Goal: Transaction & Acquisition: Purchase product/service

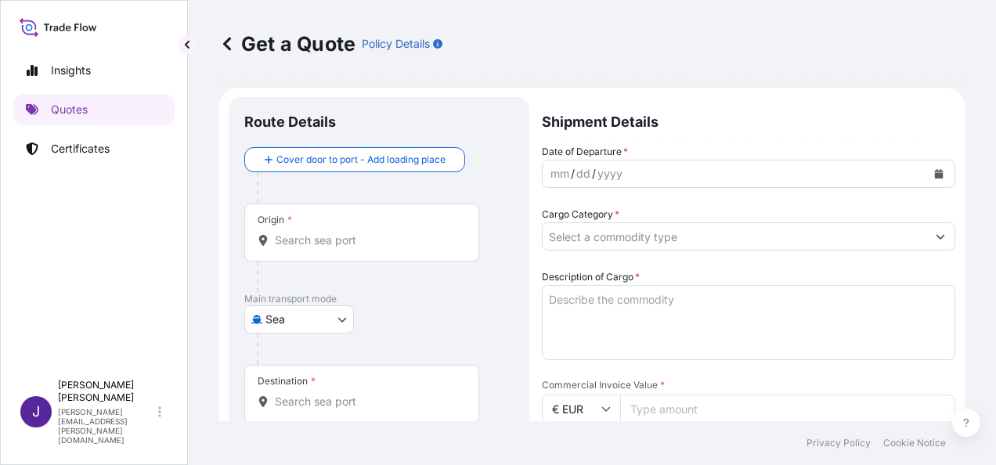
select select "Sea"
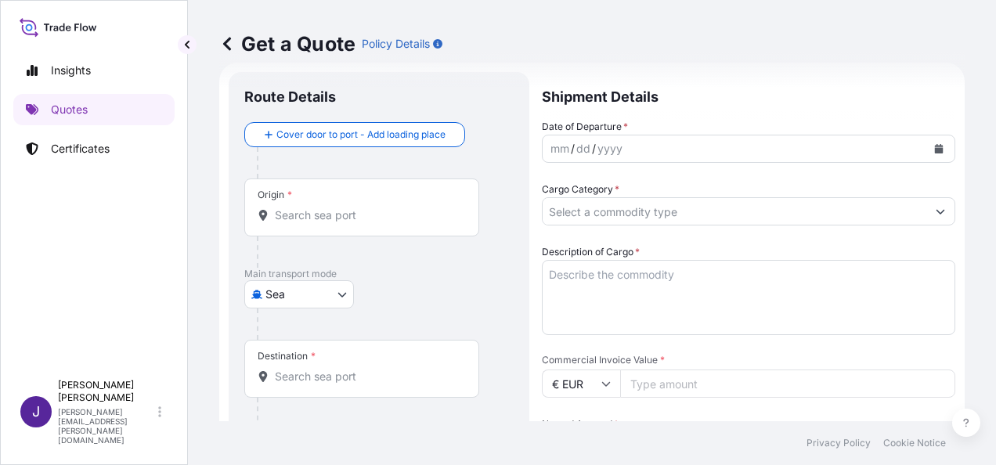
click at [358, 208] on input "Origin *" at bounding box center [367, 215] width 185 height 16
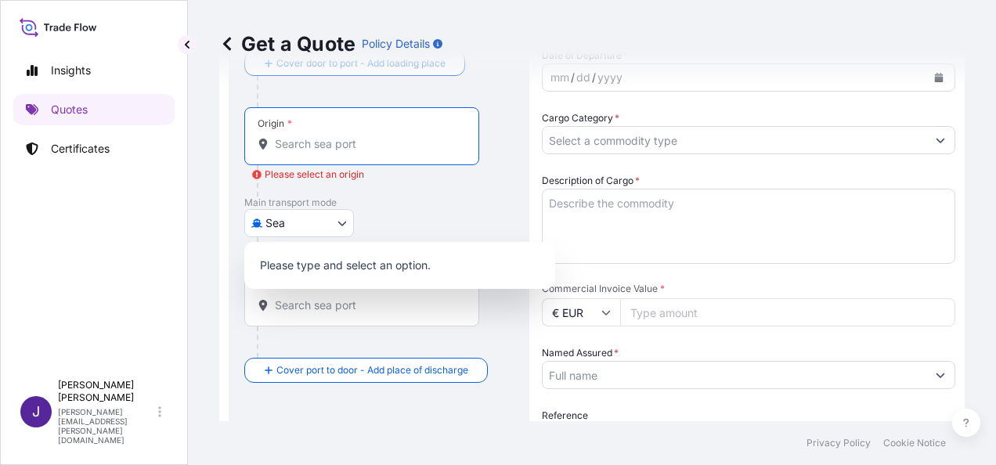
scroll to position [182, 0]
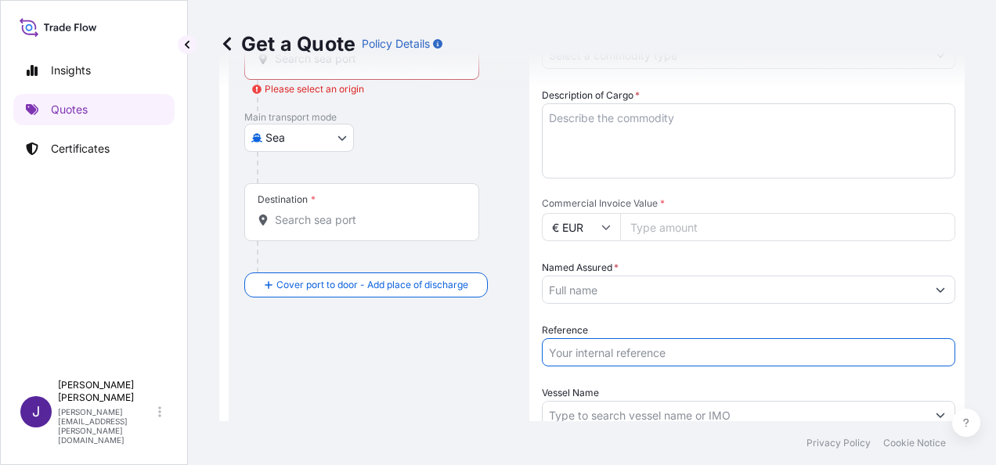
click at [614, 358] on input "Reference" at bounding box center [748, 352] width 413 height 28
type input "56247"
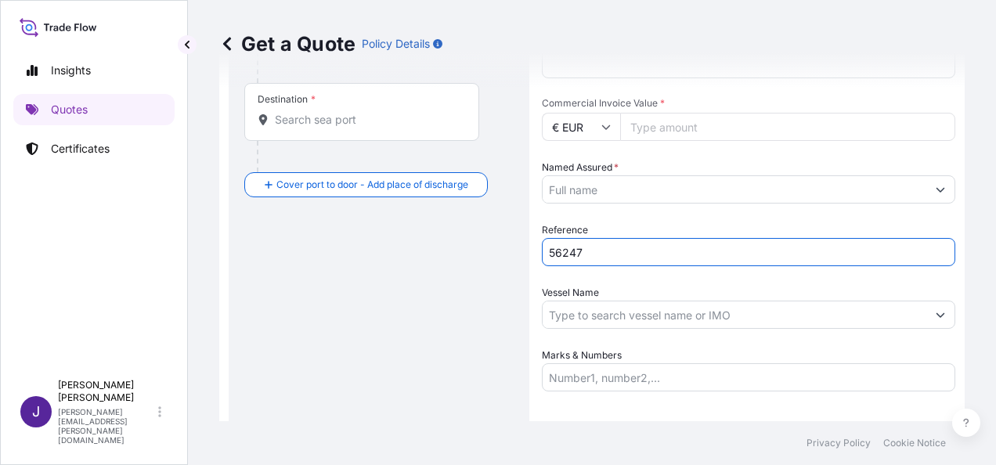
scroll to position [142, 0]
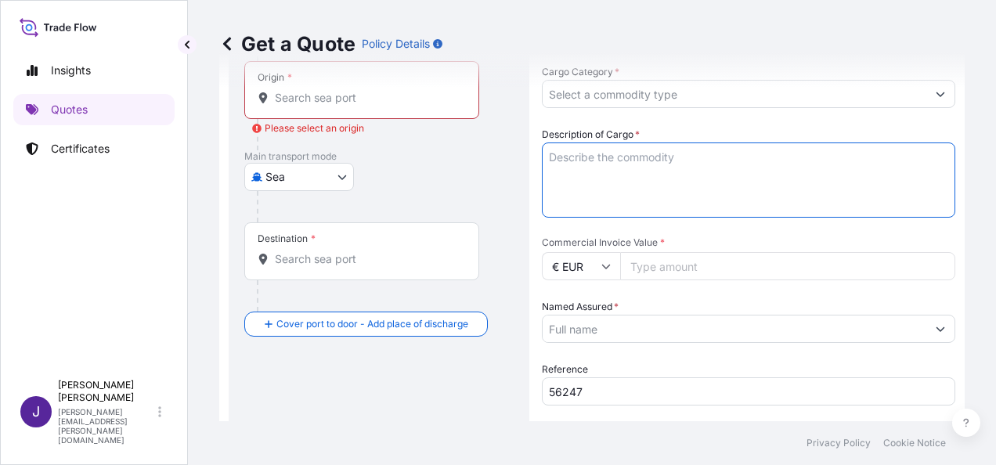
click at [639, 158] on textarea "Description of Cargo *" at bounding box center [748, 179] width 413 height 75
paste textarea "LCL CONTAINER MSNU7419637 – FJ21386677 84 PACKAGES JAMS 236,80 KGS 0,40 CBM"
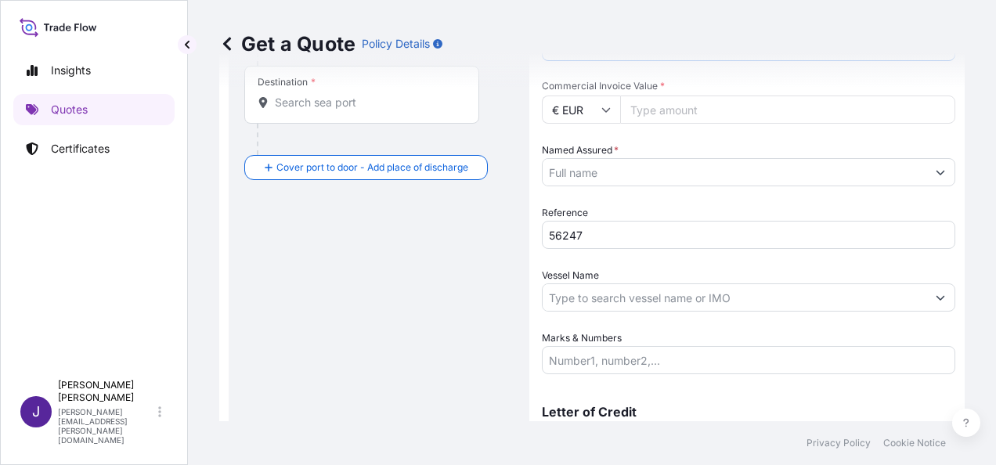
scroll to position [64, 0]
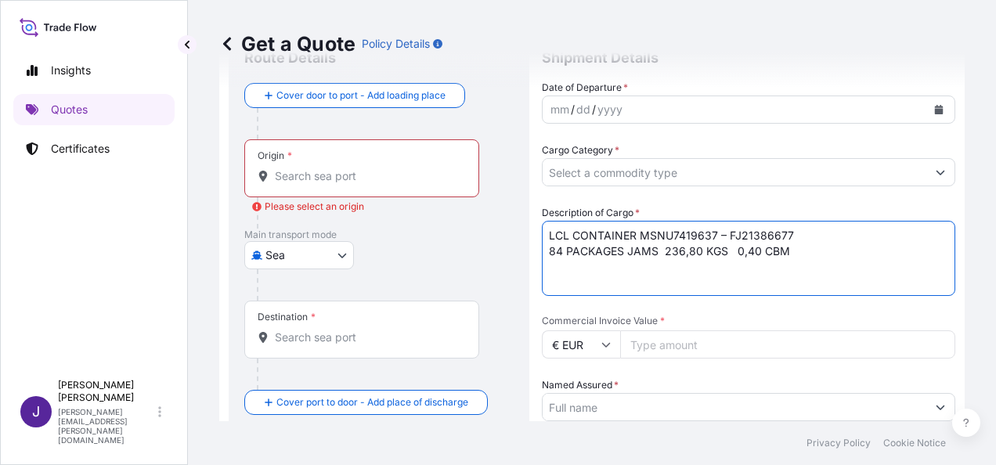
drag, startPoint x: 628, startPoint y: 250, endPoint x: 523, endPoint y: 218, distance: 109.9
click at [523, 218] on form "Route Details Cover door to port - Add loading place Place of loading Road / In…" at bounding box center [591, 378] width 745 height 711
drag, startPoint x: 723, startPoint y: 232, endPoint x: 579, endPoint y: 234, distance: 144.0
click at [579, 234] on textarea "JAMS 236,80 KGS 0,40 CBM" at bounding box center [748, 258] width 413 height 75
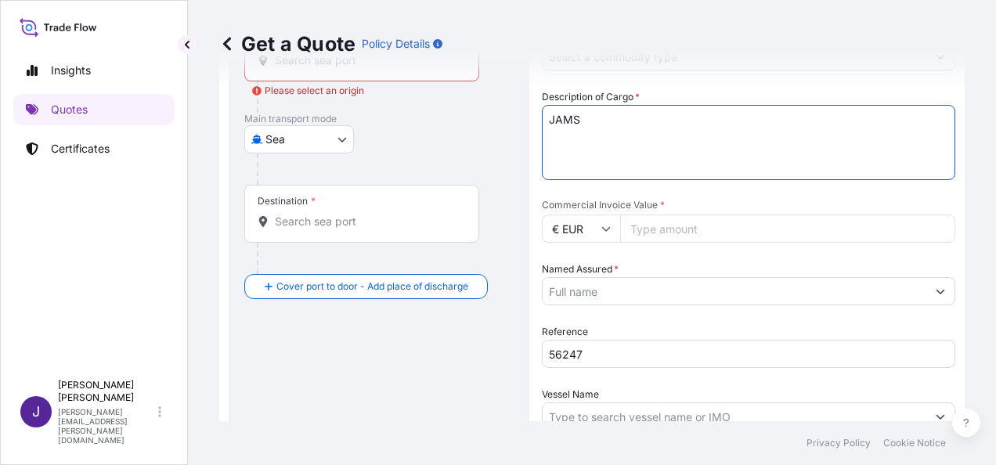
scroll to position [299, 0]
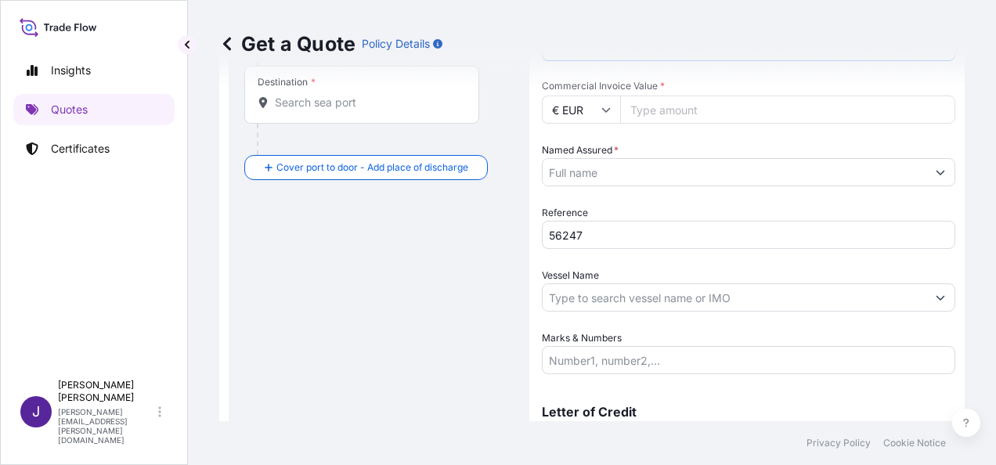
type textarea "JAMS"
click at [637, 358] on input "Marks & Numbers" at bounding box center [748, 360] width 413 height 28
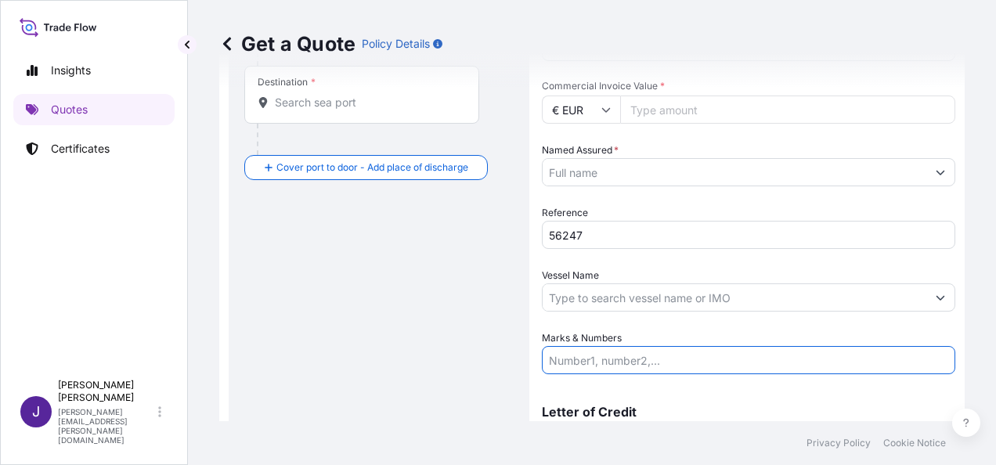
paste input "LCL CONTAINER MSNU7419637 – FJ21386677 84 PACKAGES JAMS 236,80 KGS 0,40 CBM"
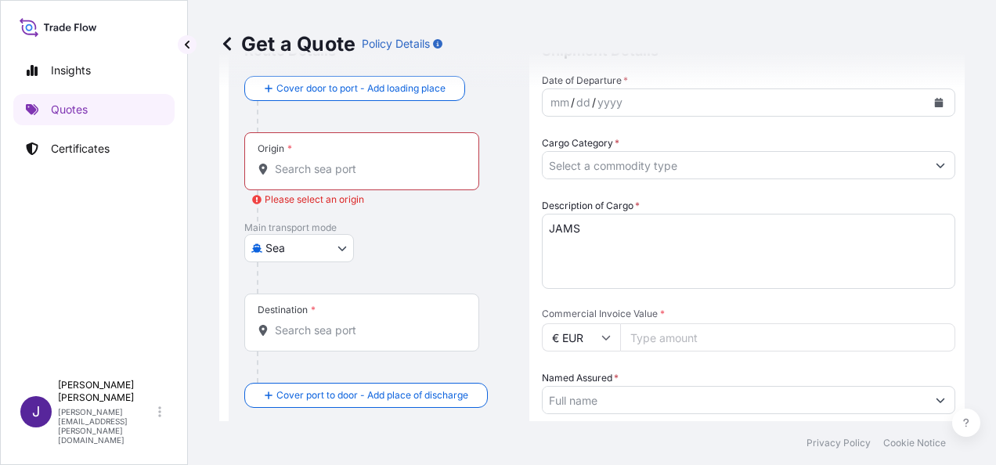
scroll to position [0, 0]
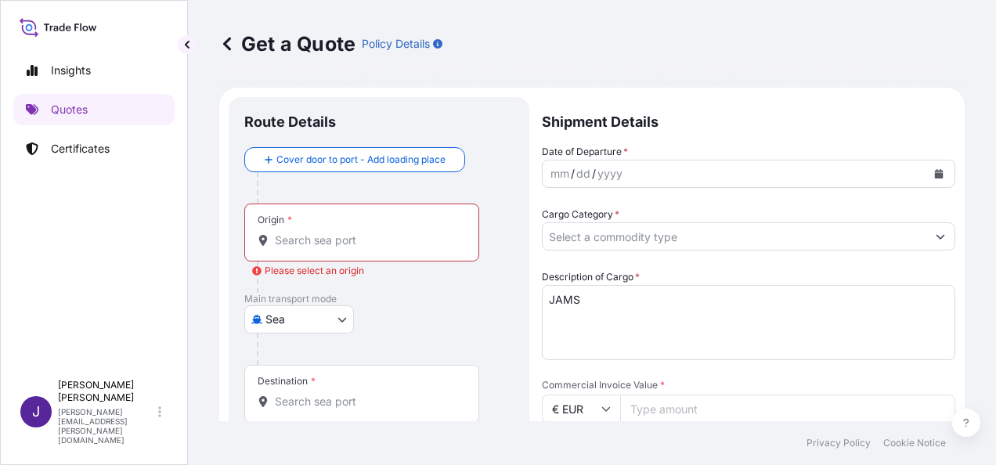
type input "LCL CONTAINER MSNU7419637 – FJ21386677 84 PACKAGES JAMS 236,80 KGS 0,40 CBM"
click at [659, 169] on div "mm / dd / yyyy" at bounding box center [734, 174] width 384 height 28
click at [935, 171] on icon "Calendar" at bounding box center [939, 173] width 9 height 9
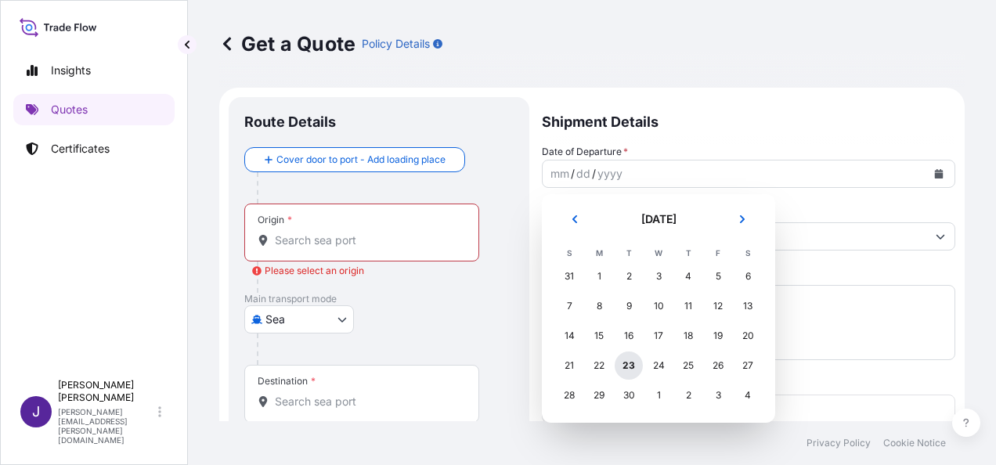
click at [621, 372] on div "23" at bounding box center [628, 365] width 28 height 28
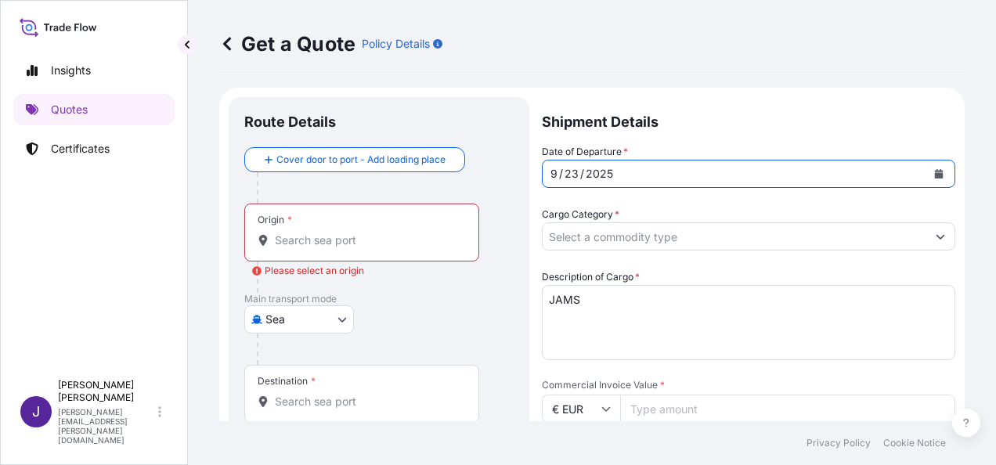
click at [601, 240] on input "Cargo Category *" at bounding box center [734, 236] width 384 height 28
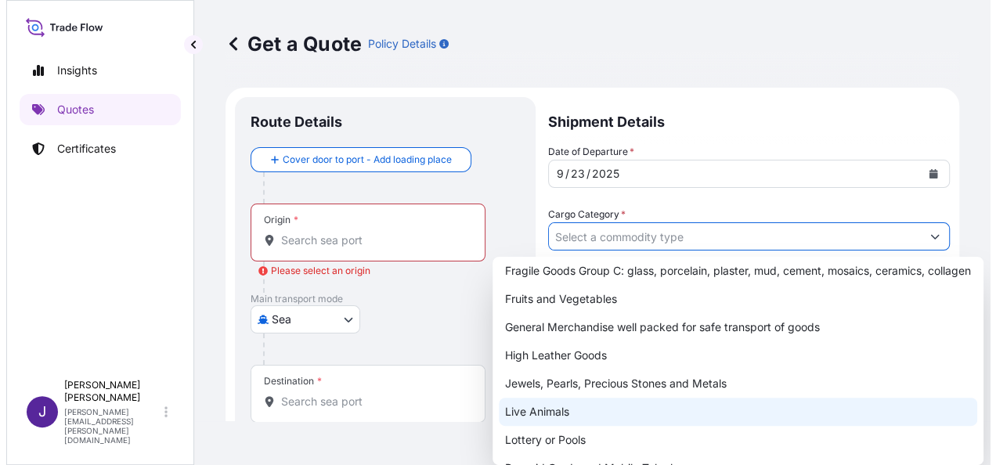
scroll to position [157, 0]
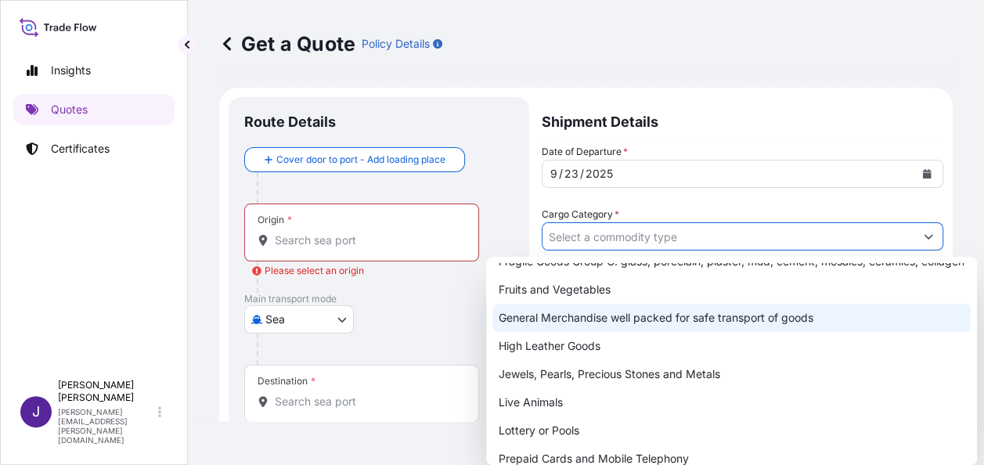
click at [574, 331] on div "General Merchandise well packed for safe transport of goods" at bounding box center [731, 318] width 478 height 28
type input "General Merchandise well packed for safe transport of goods"
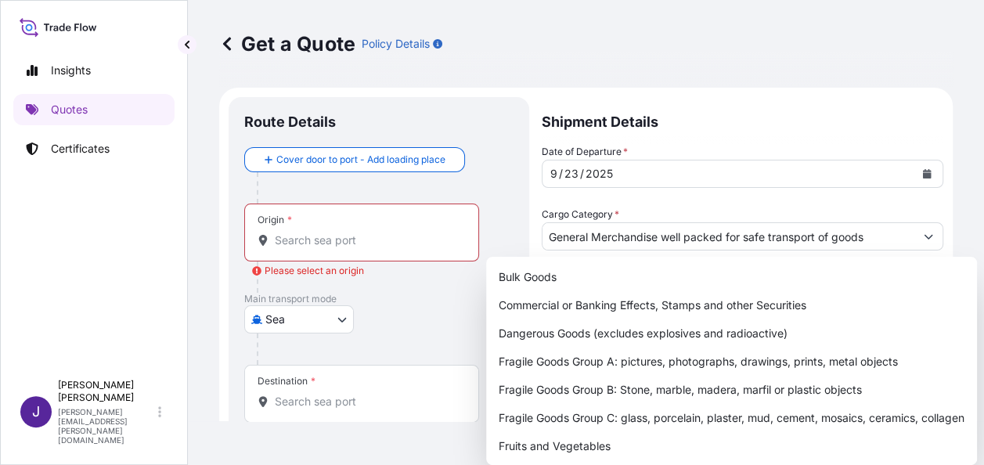
click at [315, 250] on div "Origin *" at bounding box center [361, 232] width 235 height 58
click at [315, 248] on input "Origin * Please select an origin" at bounding box center [367, 240] width 185 height 16
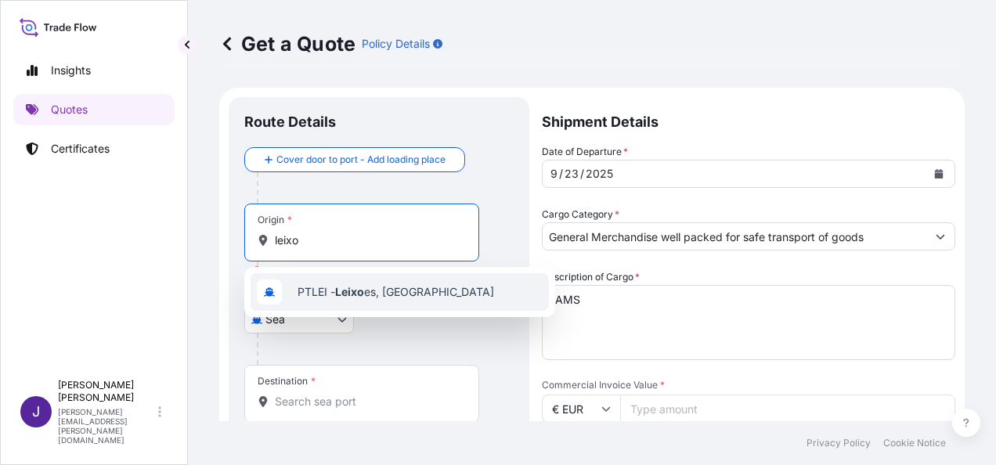
click at [371, 299] on span "PTLEI - Leixo es, [GEOGRAPHIC_DATA]" at bounding box center [395, 292] width 196 height 16
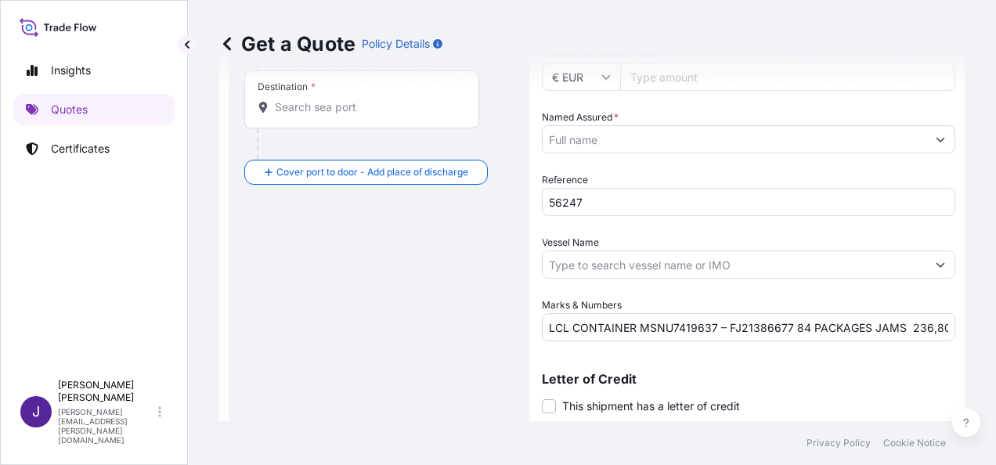
scroll to position [299, 0]
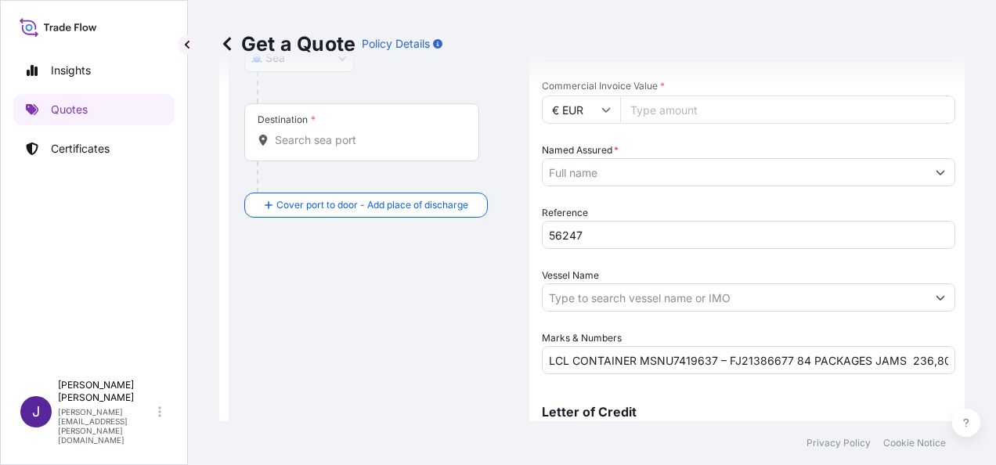
type input "PTLEI - Leixoes, [GEOGRAPHIC_DATA]"
click at [380, 135] on input "Destination *" at bounding box center [367, 140] width 185 height 16
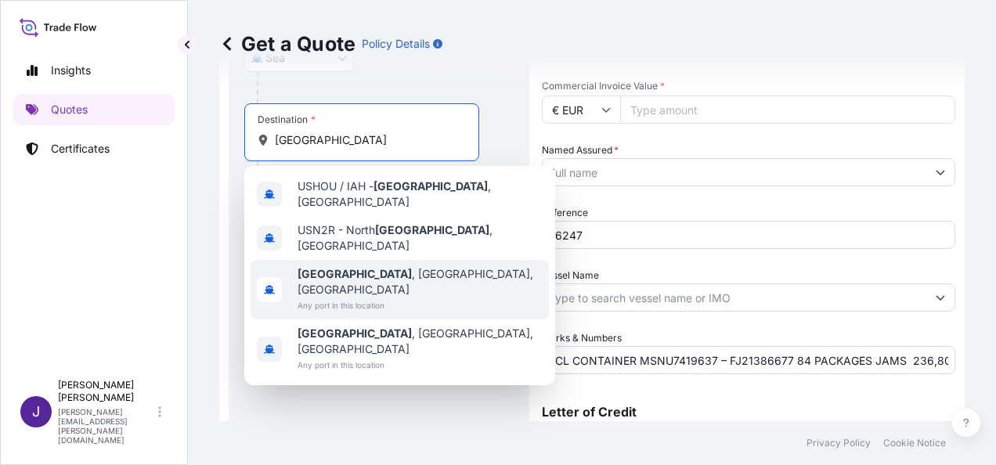
click at [379, 297] on span "Any port in this location" at bounding box center [419, 305] width 245 height 16
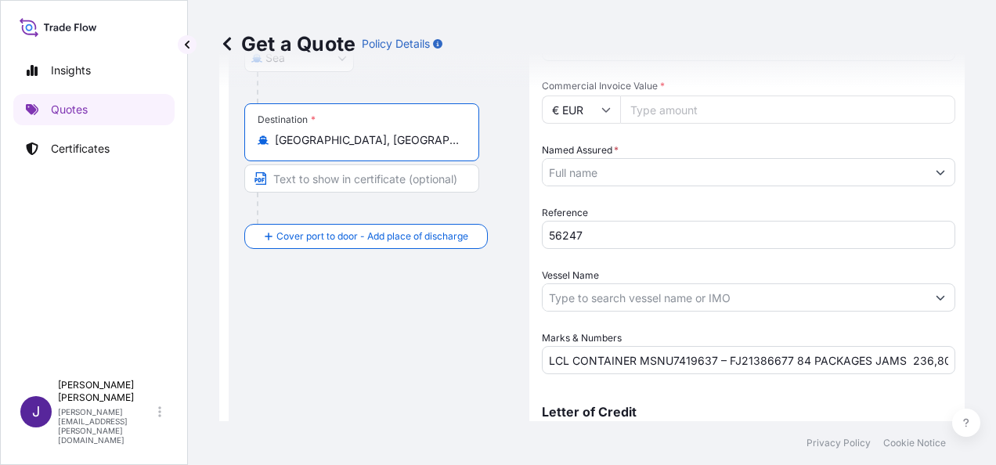
type input "[GEOGRAPHIC_DATA], [GEOGRAPHIC_DATA], [GEOGRAPHIC_DATA]"
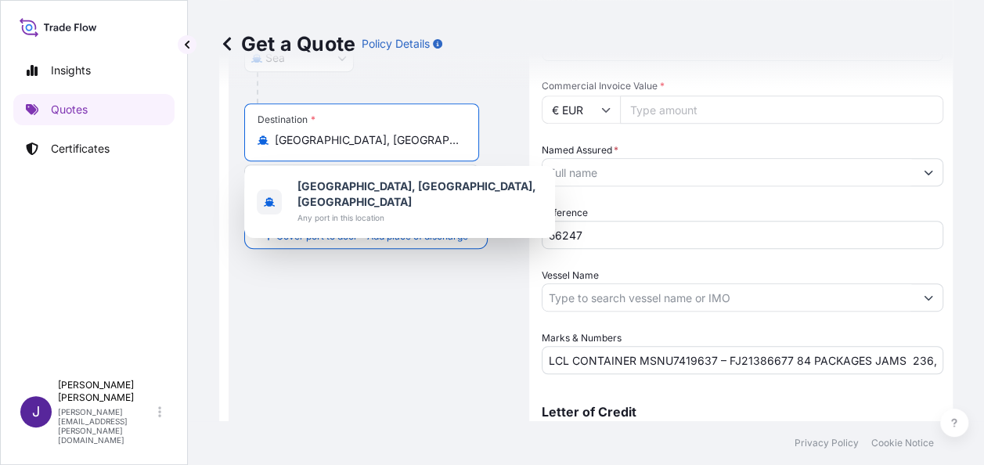
click at [697, 168] on input "Named Assured *" at bounding box center [728, 172] width 372 height 28
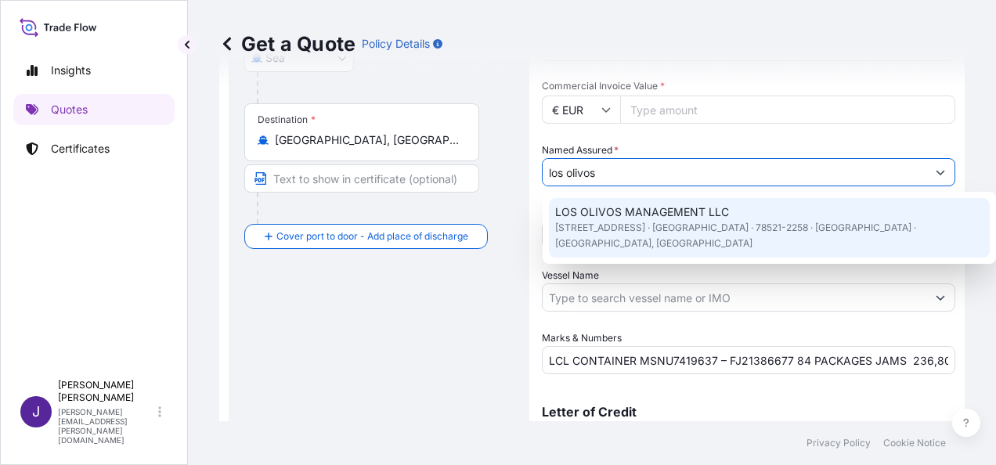
click at [661, 225] on span "[STREET_ADDRESS] · [GEOGRAPHIC_DATA] · 78521-2258 · [GEOGRAPHIC_DATA] · [GEOGRA…" at bounding box center [769, 235] width 428 height 31
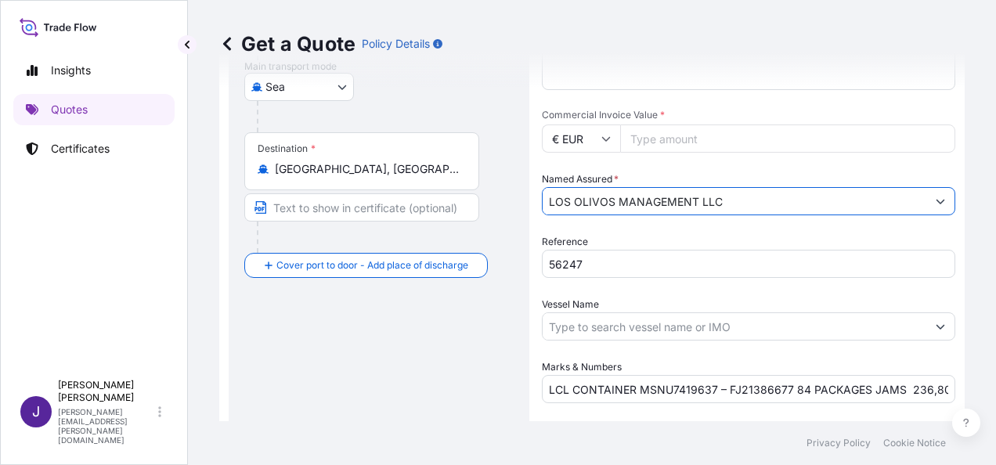
scroll to position [142, 0]
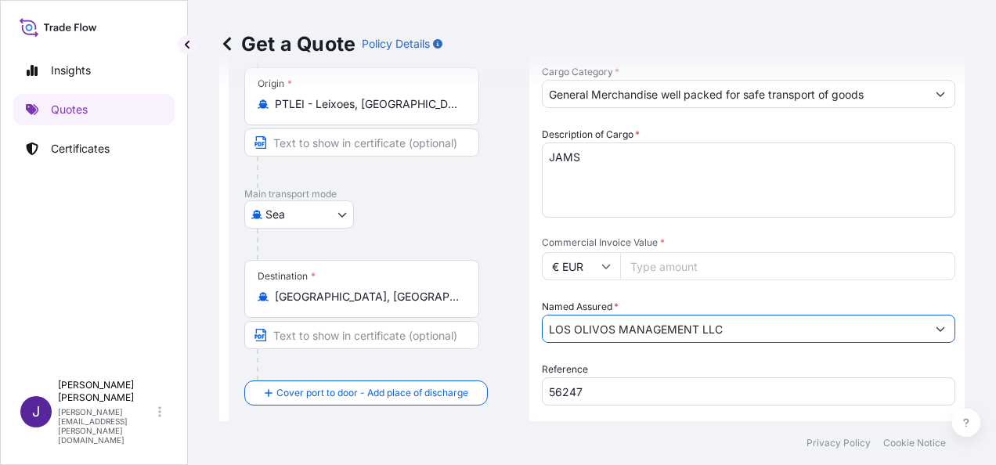
type input "LOS OLIVOS MANAGEMENT LLC"
click at [674, 264] on input "Commercial Invoice Value *" at bounding box center [787, 266] width 335 height 28
type input "1950"
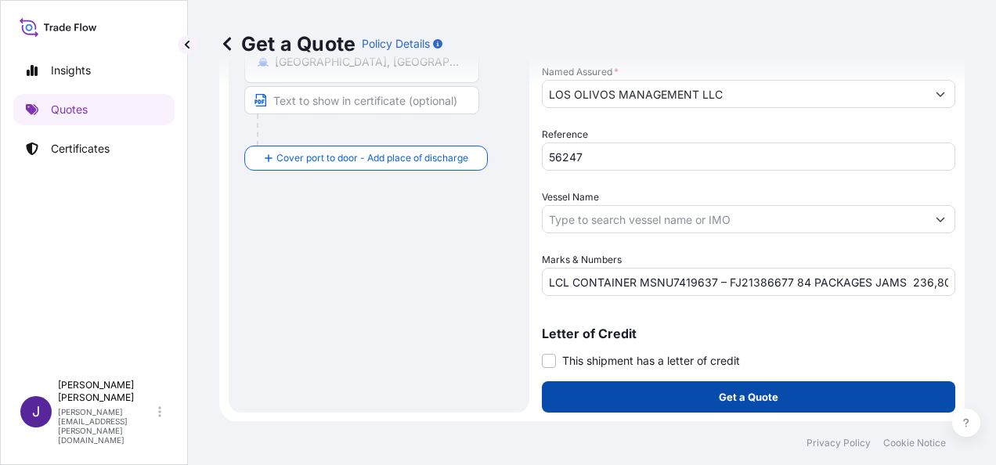
click at [639, 404] on button "Get a Quote" at bounding box center [748, 396] width 413 height 31
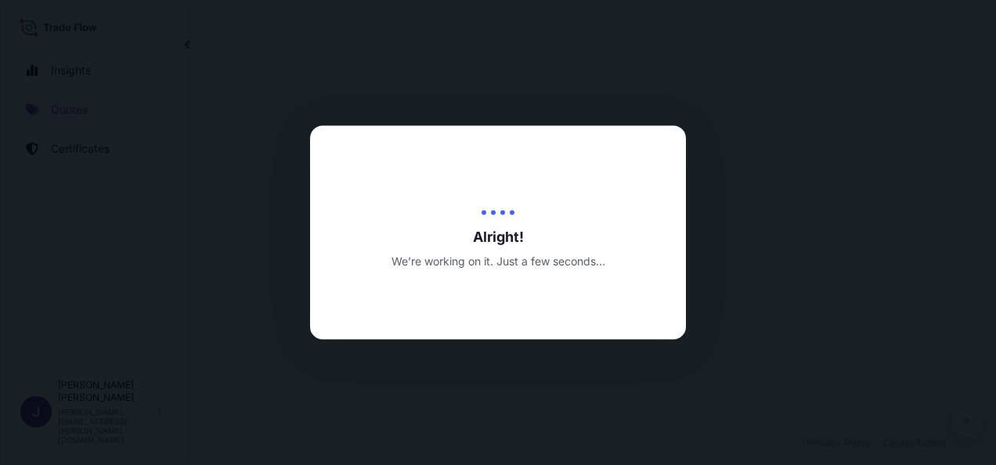
select select "Sea"
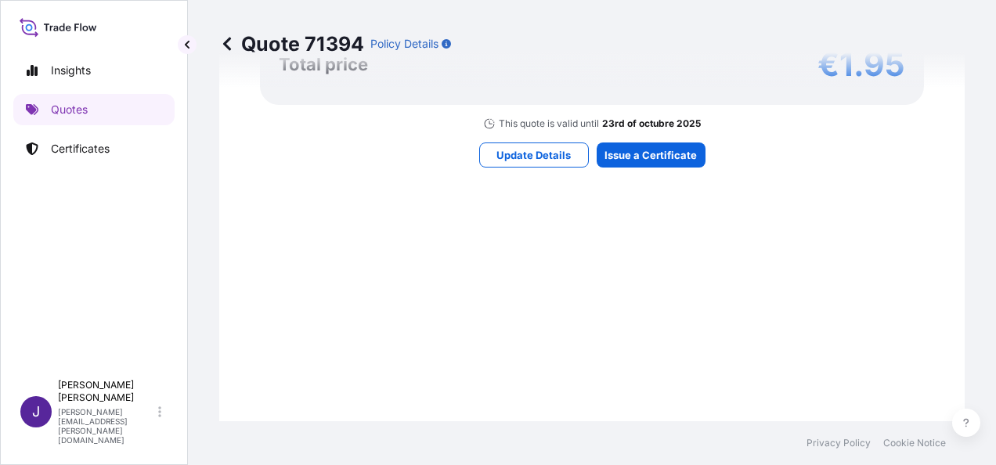
scroll to position [1440, 0]
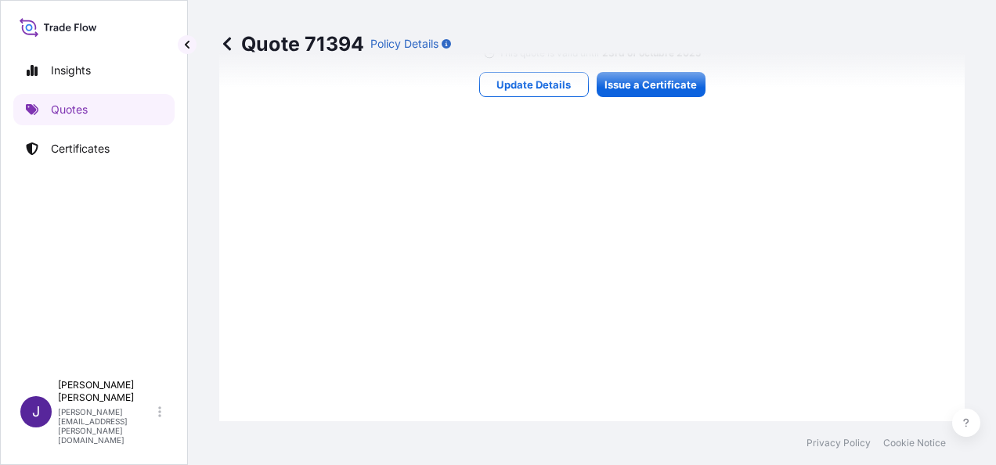
click at [678, 84] on div "Quote 71394 Policy Details" at bounding box center [591, 44] width 745 height 88
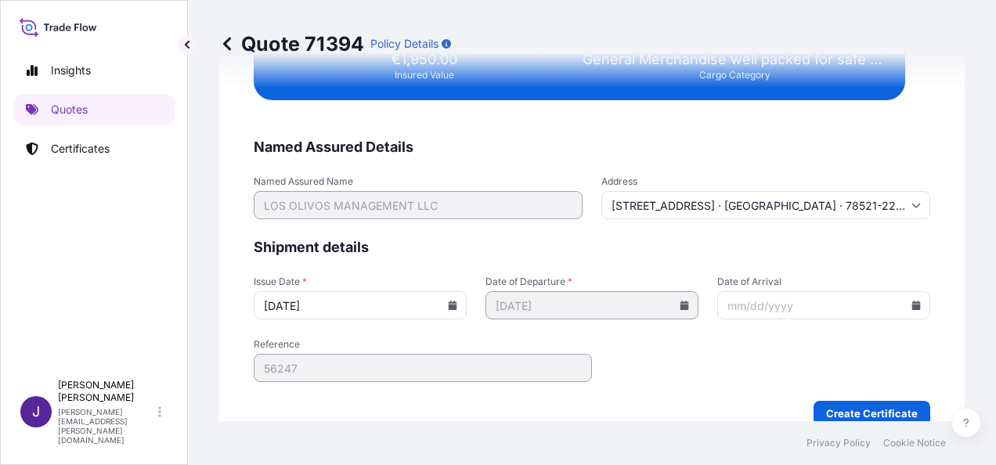
scroll to position [2914, 0]
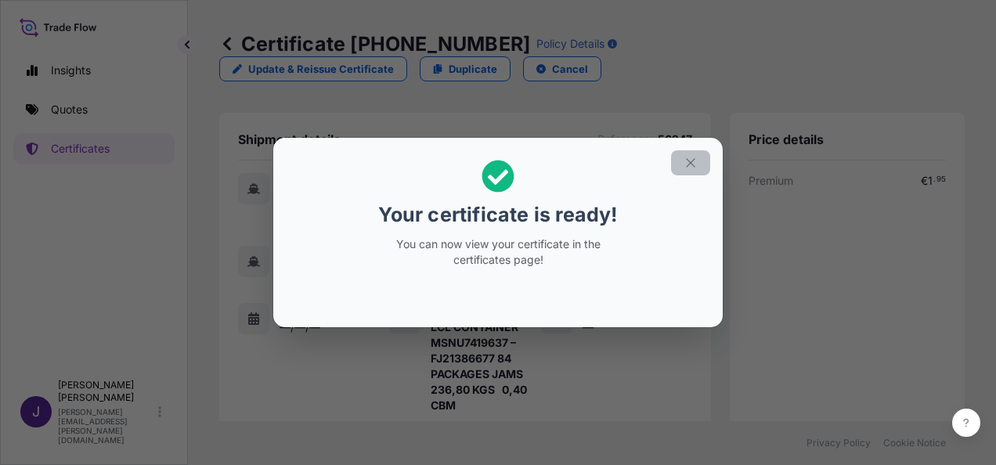
click at [678, 164] on button "button" at bounding box center [690, 162] width 39 height 25
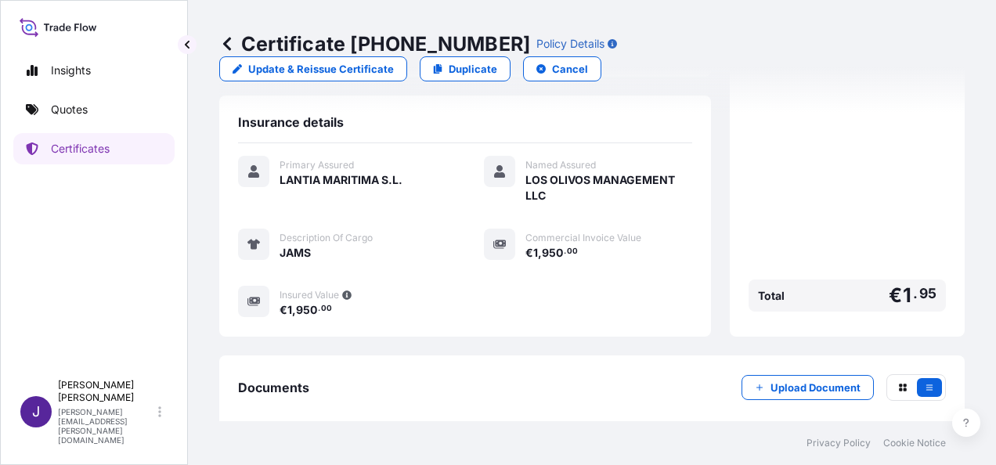
scroll to position [408, 0]
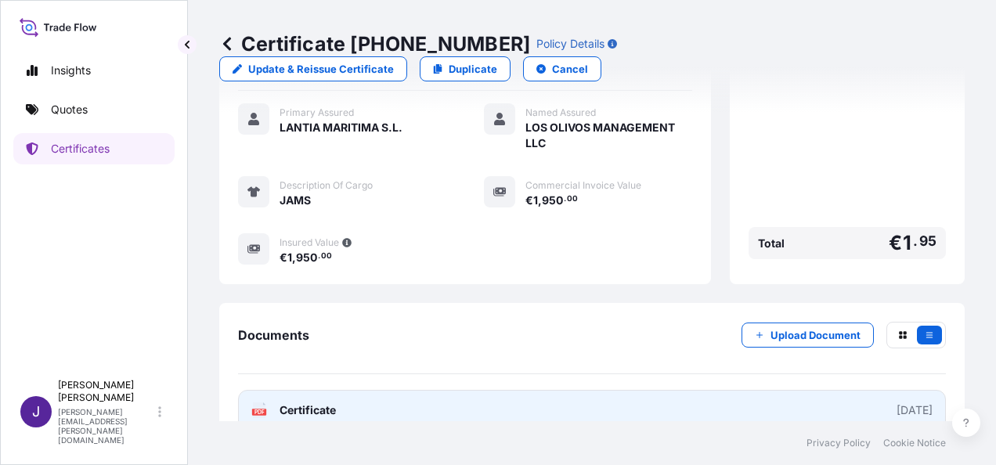
click at [454, 390] on link "PDF Certificate [DATE]" at bounding box center [592, 410] width 708 height 41
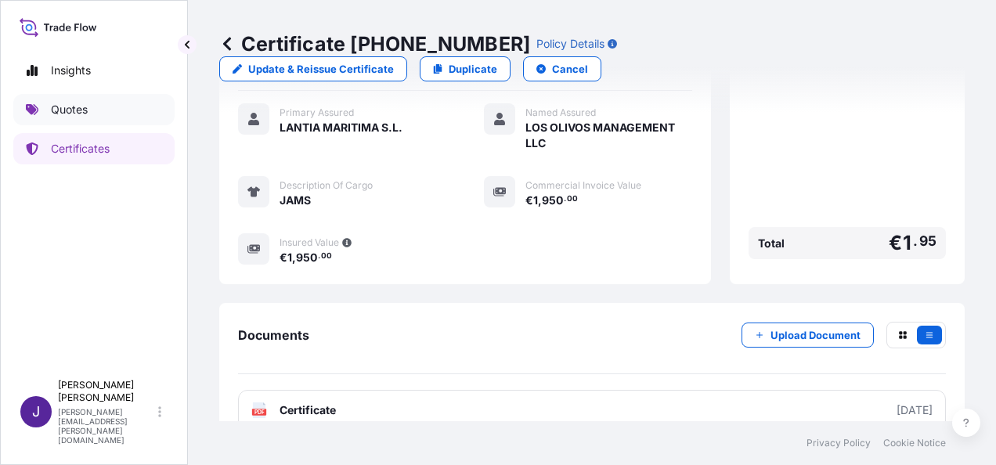
click at [83, 106] on p "Quotes" at bounding box center [69, 110] width 37 height 16
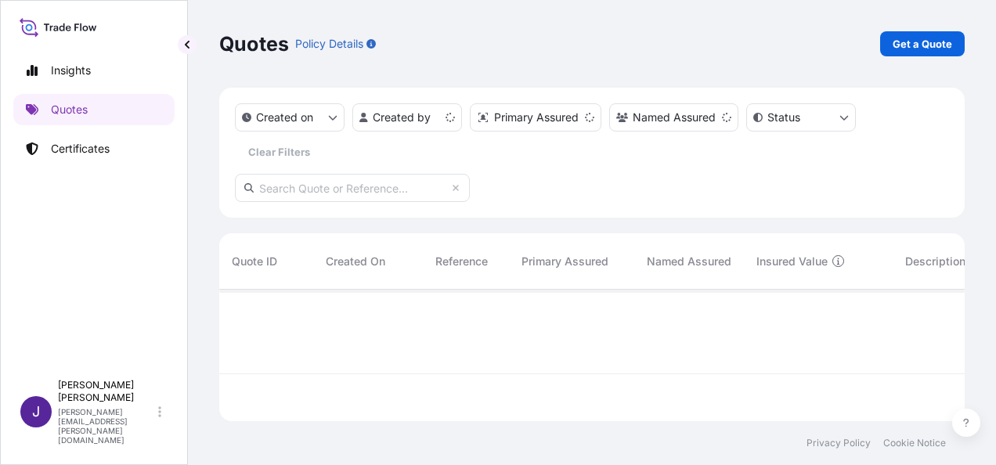
scroll to position [128, 733]
